Goal: Task Accomplishment & Management: Use online tool/utility

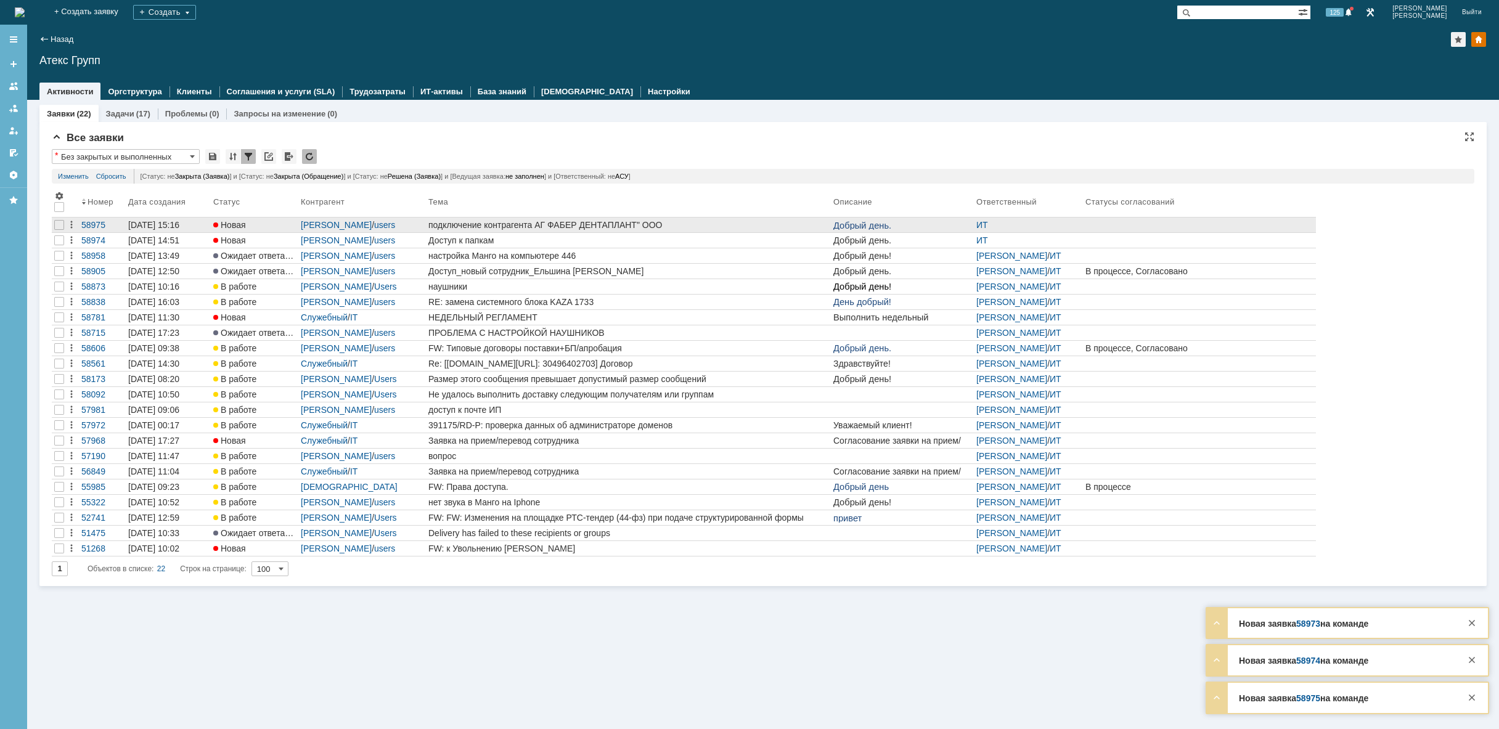
click at [724, 223] on div "подключение контрагента АГ ФАБЕР ДЕНТАПЛАНТ" ООО" at bounding box center [628, 225] width 400 height 10
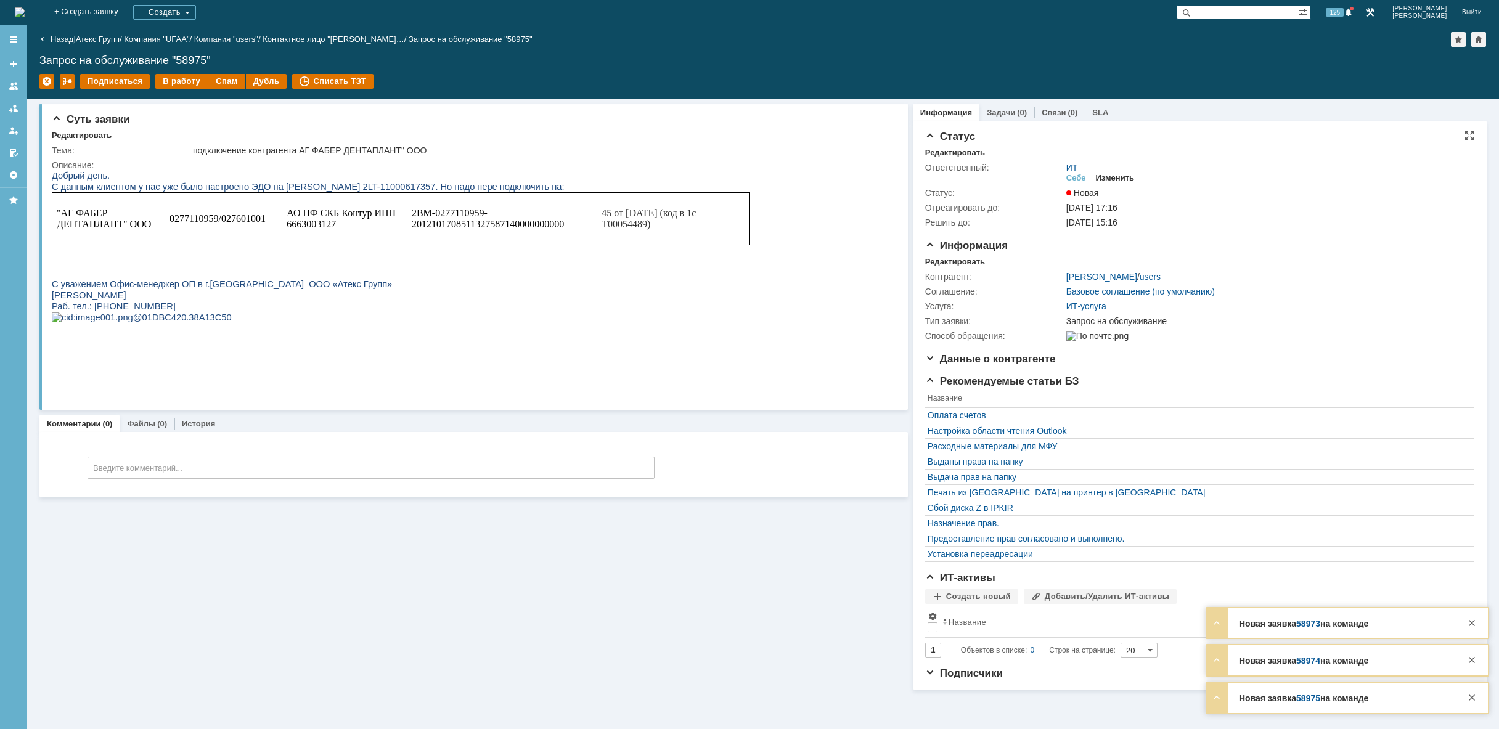
click at [1128, 174] on div "Изменить" at bounding box center [1115, 178] width 39 height 10
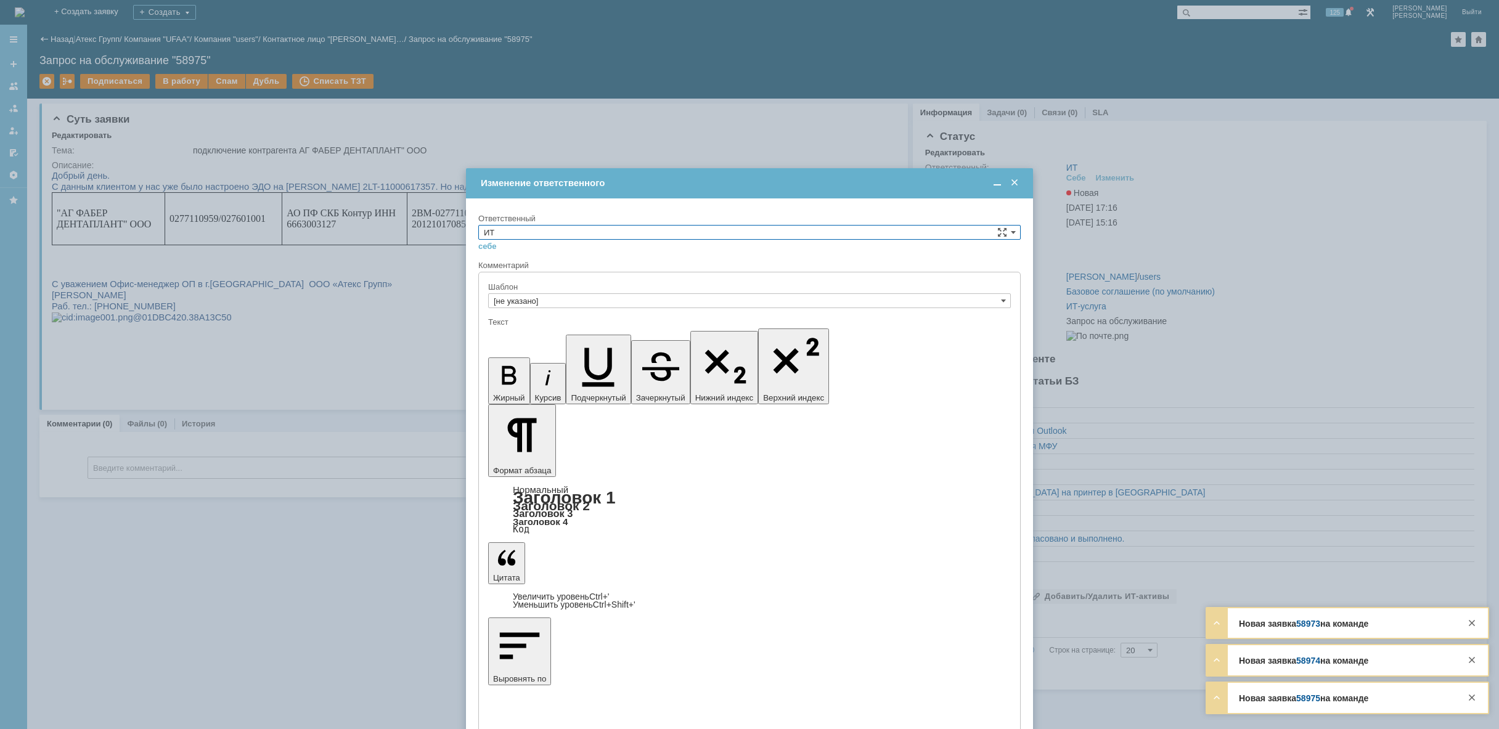
click at [677, 230] on input "ИТ" at bounding box center [749, 232] width 542 height 15
click at [587, 333] on span "АСУ" at bounding box center [749, 334] width 531 height 10
type input "АСУ"
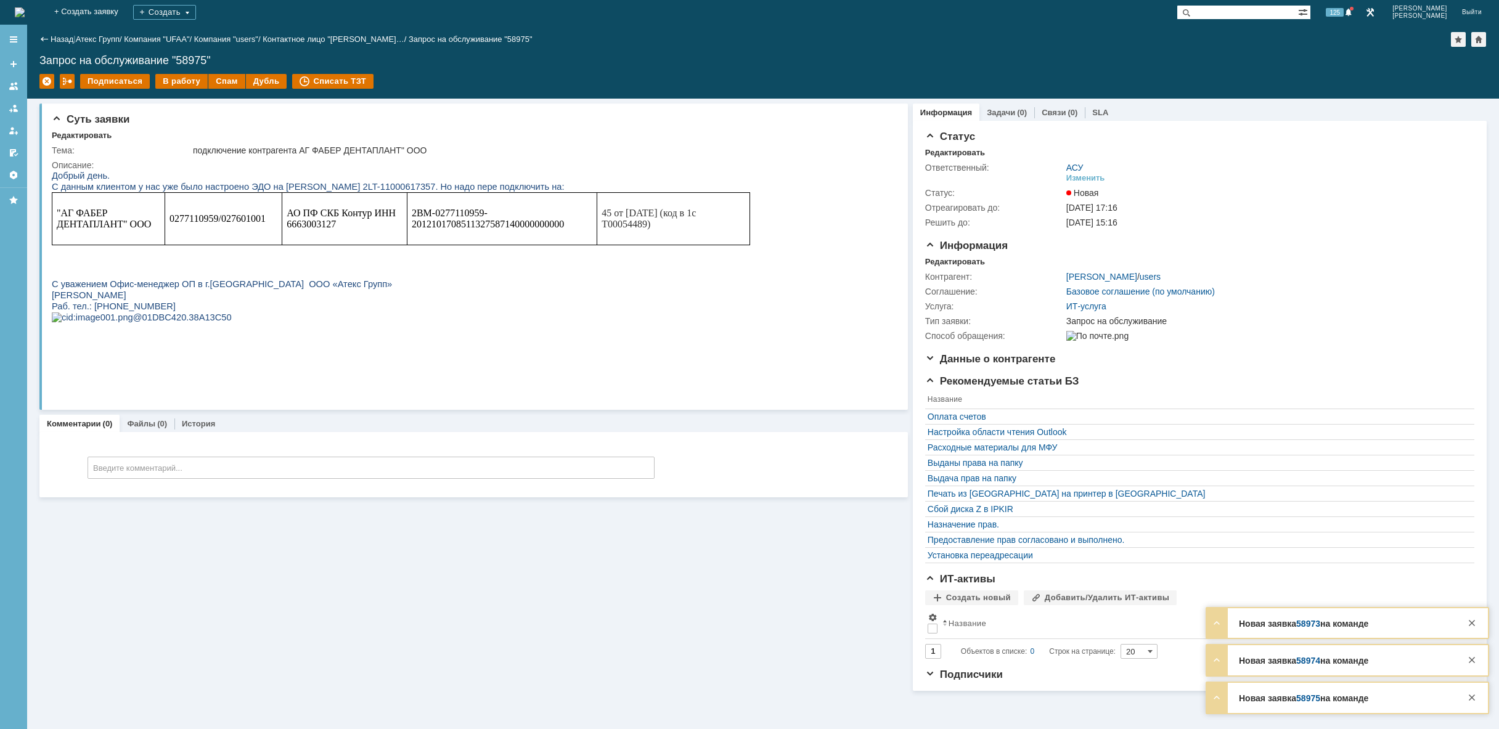
click at [25, 8] on img at bounding box center [20, 12] width 10 height 10
